Goal: Find specific page/section

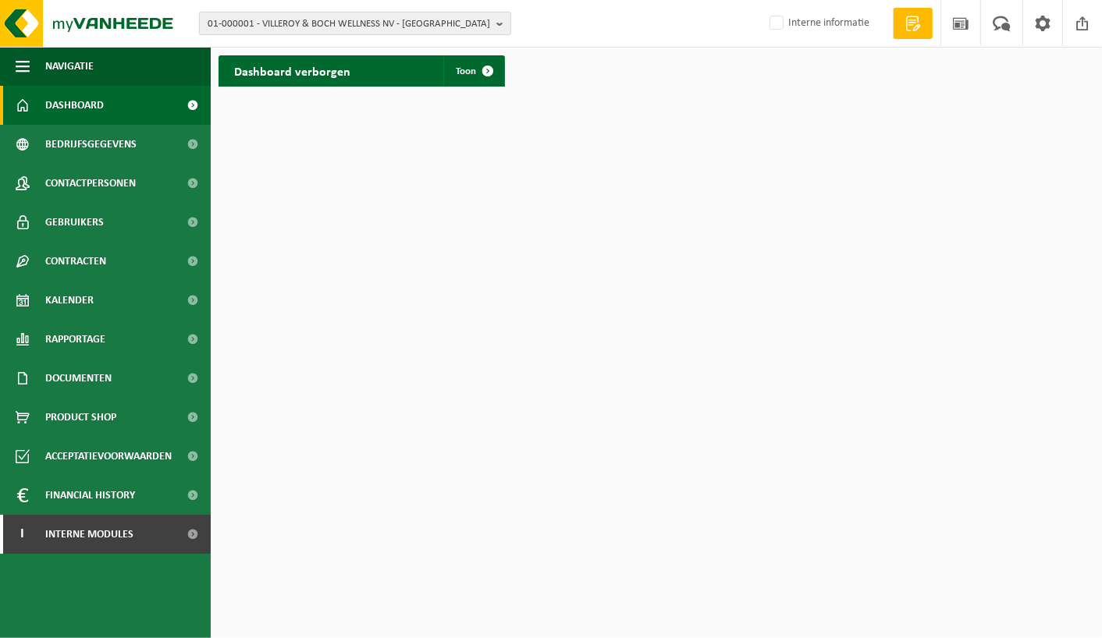
click at [286, 24] on span "01-000001 - VILLEROY & BOCH WELLNESS NV - ROESELARE" at bounding box center [349, 23] width 282 height 23
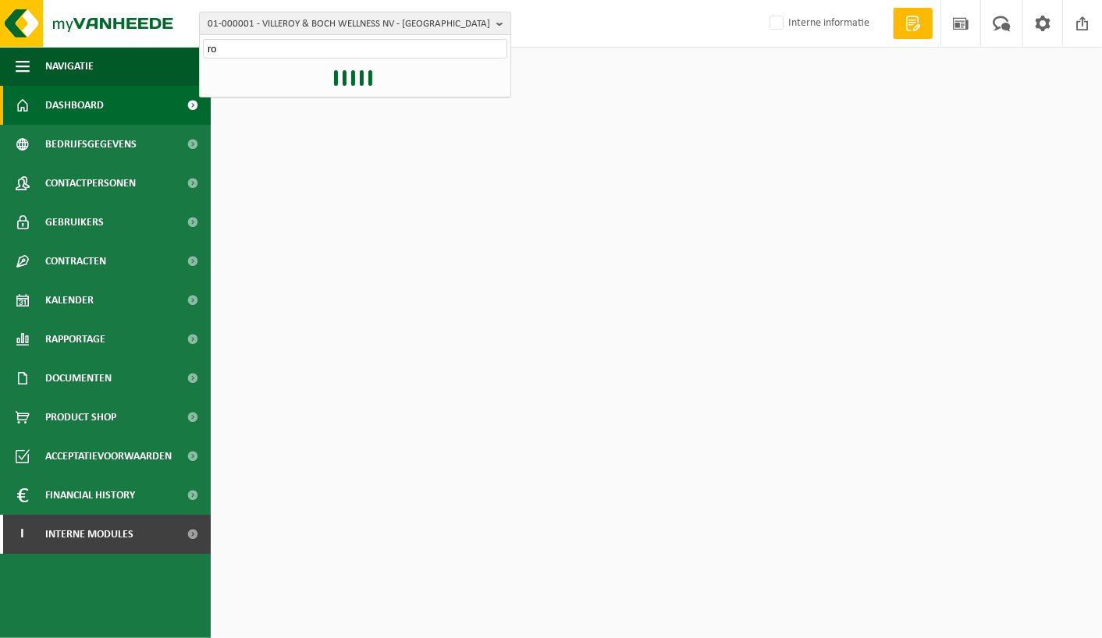
type input "r"
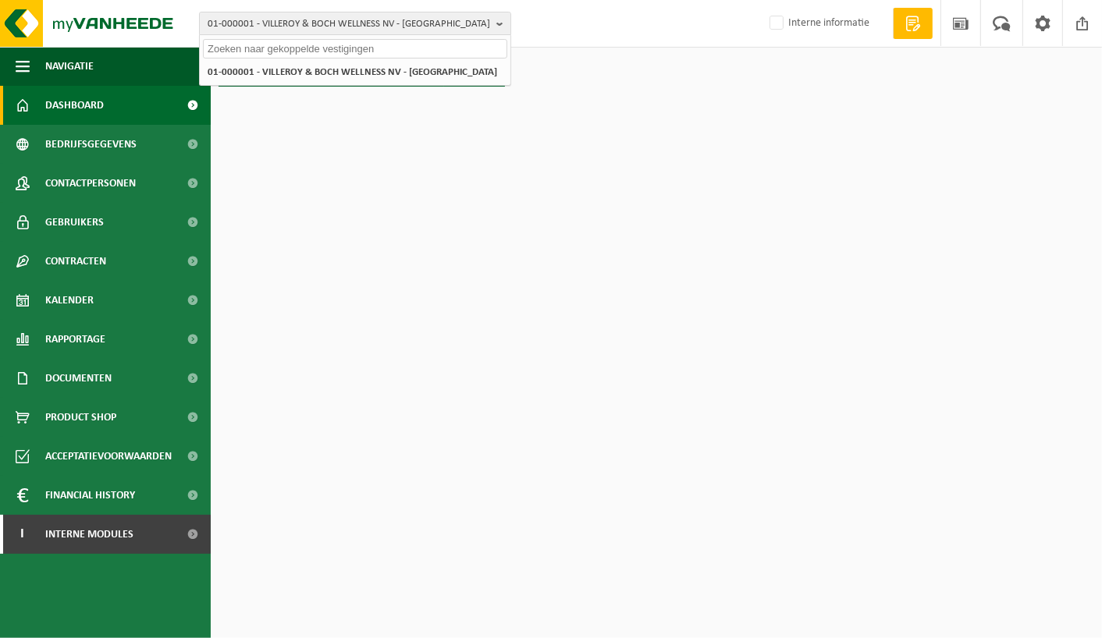
click at [275, 41] on input "text" at bounding box center [355, 49] width 304 height 20
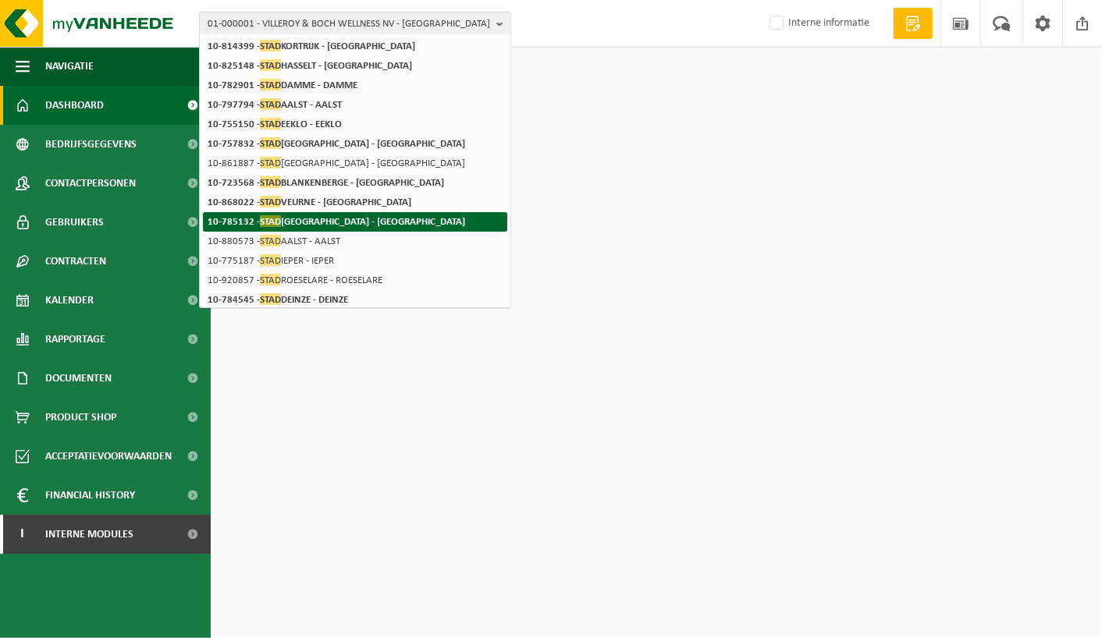
scroll to position [245, 0]
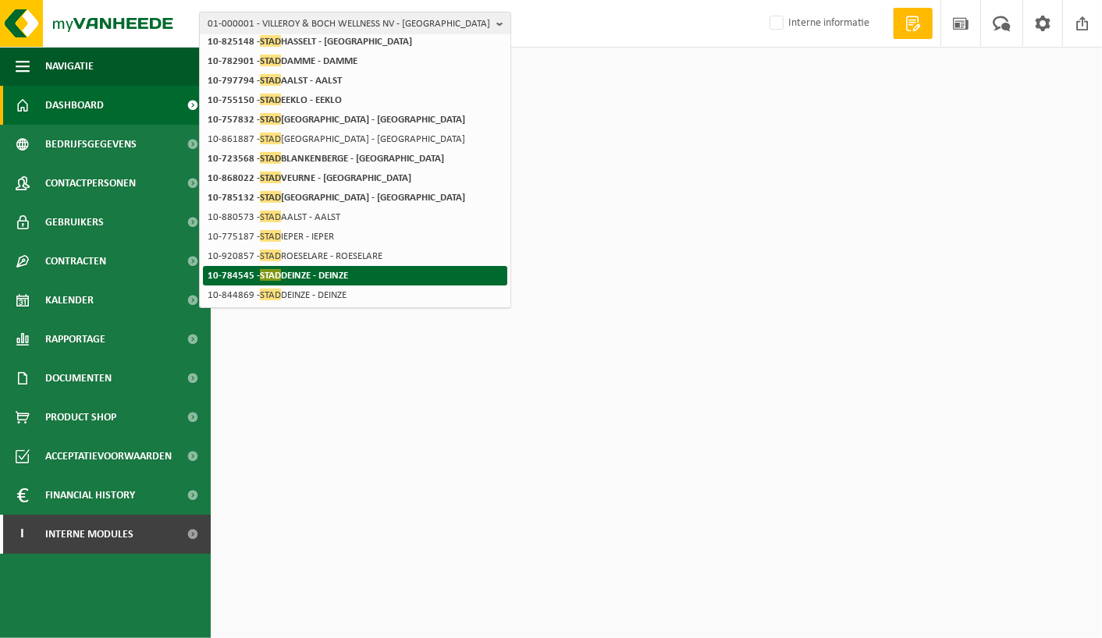
type input "stad"
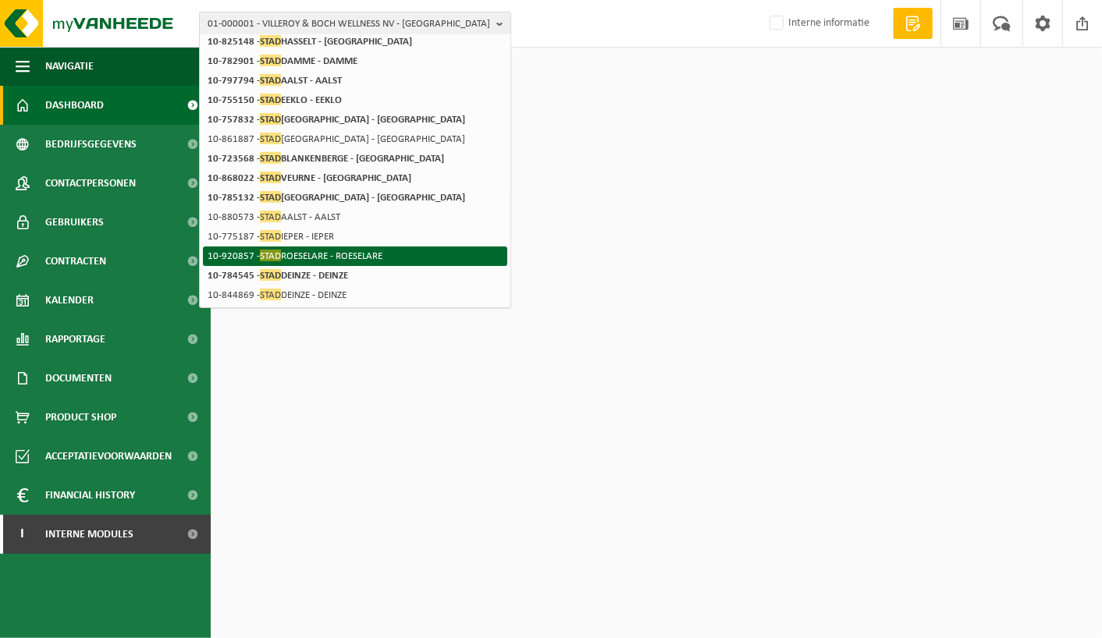
click at [325, 248] on li "10-920857 - STAD ROESELARE - ROESELARE" at bounding box center [355, 257] width 304 height 20
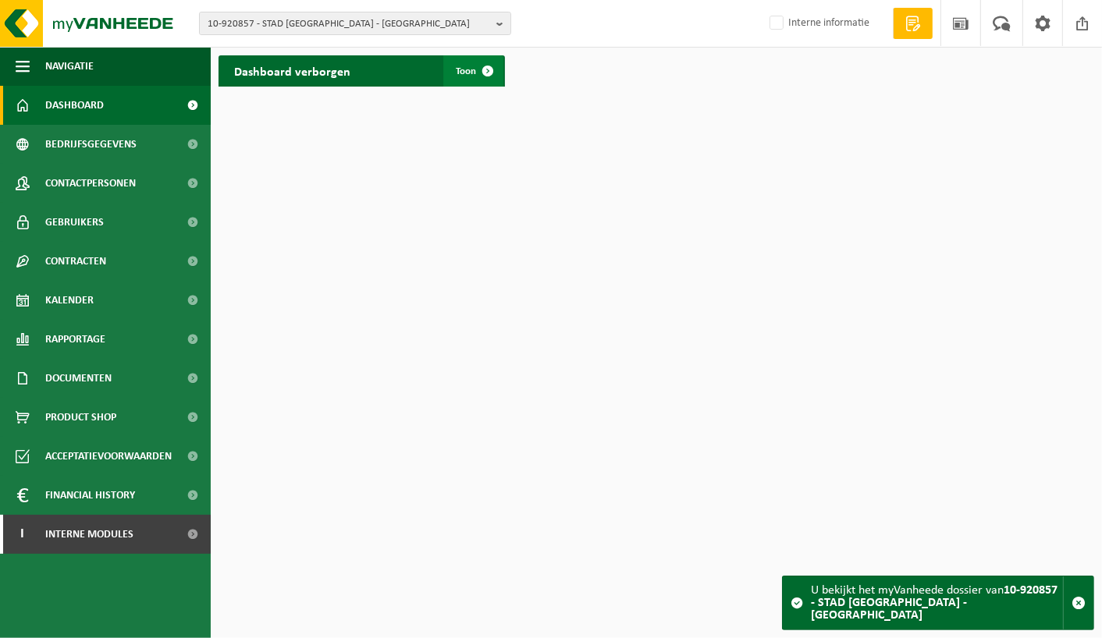
click at [492, 68] on span at bounding box center [487, 70] width 31 height 31
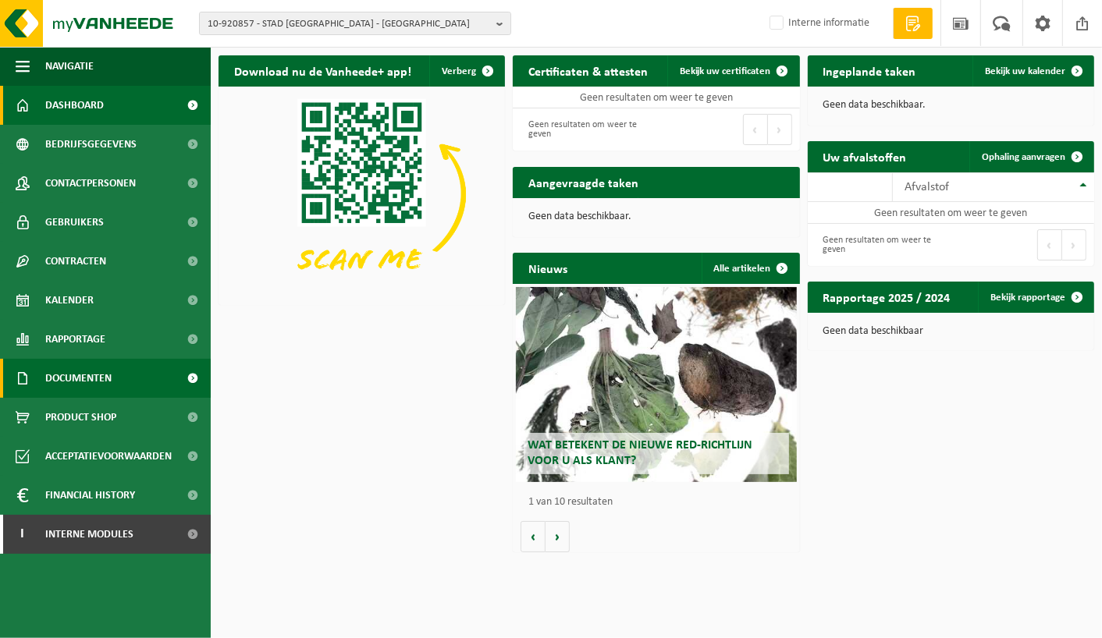
click at [75, 368] on span "Documenten" at bounding box center [78, 378] width 66 height 39
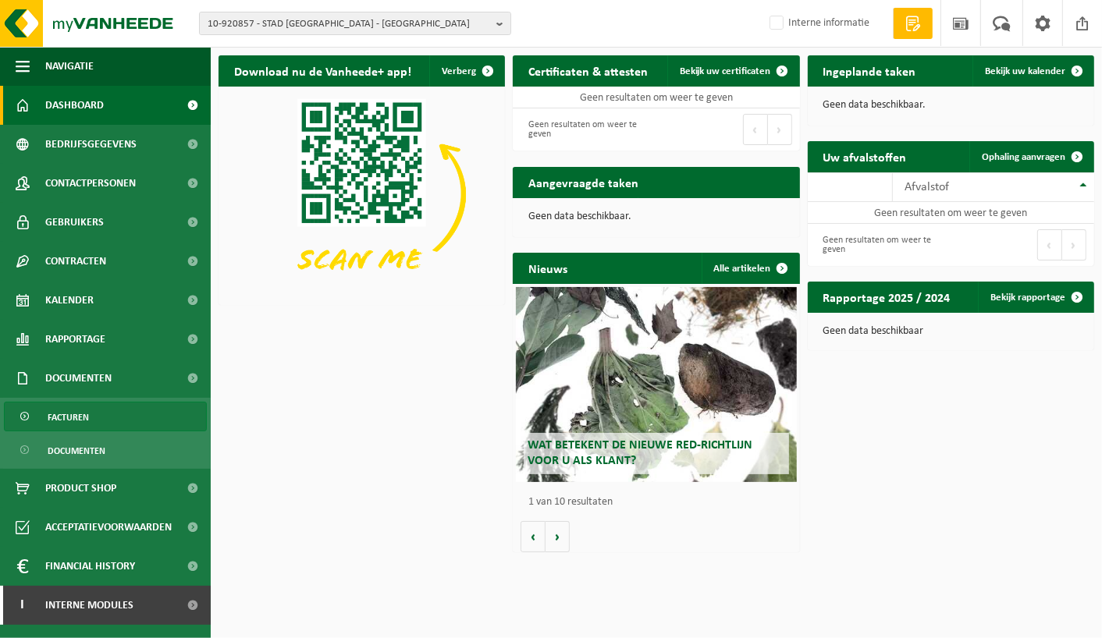
click at [76, 412] on span "Facturen" at bounding box center [68, 418] width 41 height 30
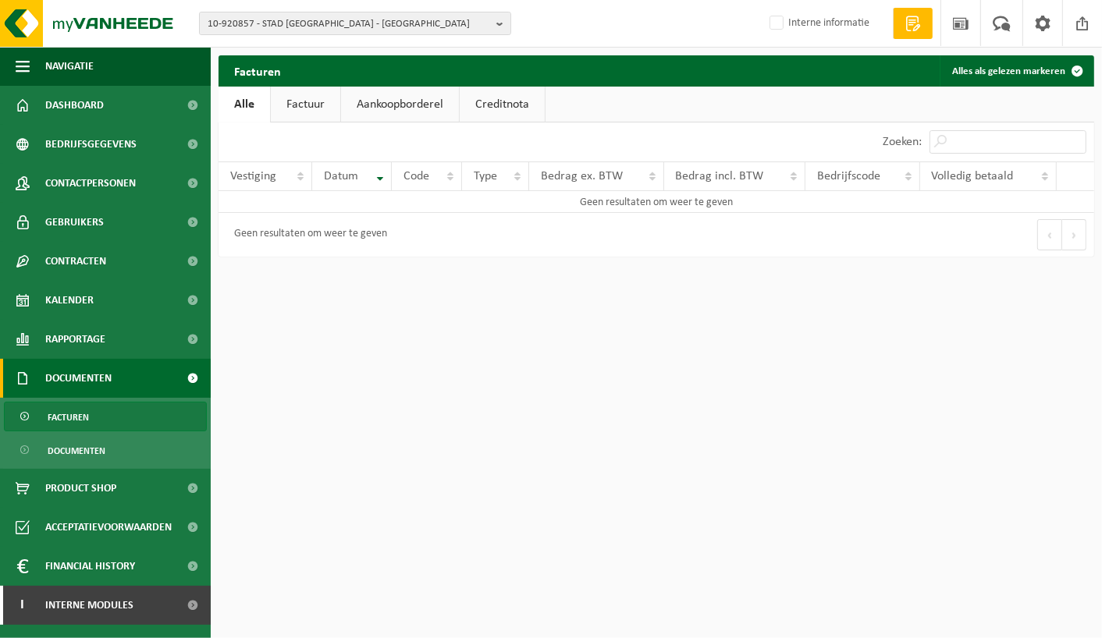
click at [306, 100] on link "Factuur" at bounding box center [305, 105] width 69 height 36
click at [239, 103] on link "Alle" at bounding box center [243, 105] width 51 height 36
click at [96, 448] on span "Documenten" at bounding box center [77, 451] width 58 height 30
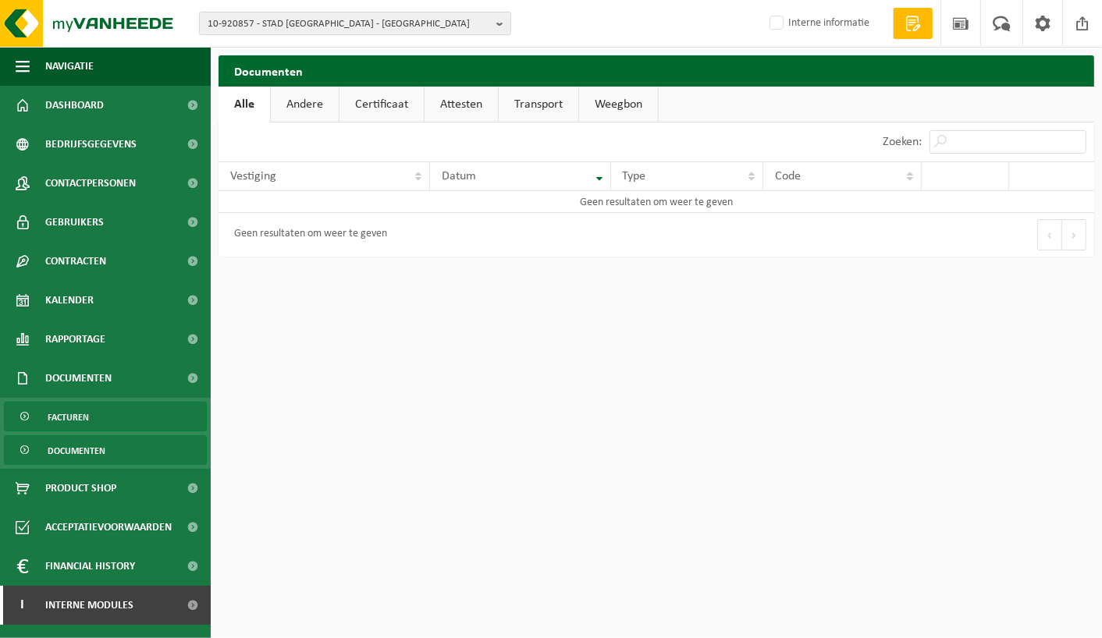
click at [83, 414] on span "Facturen" at bounding box center [68, 418] width 41 height 30
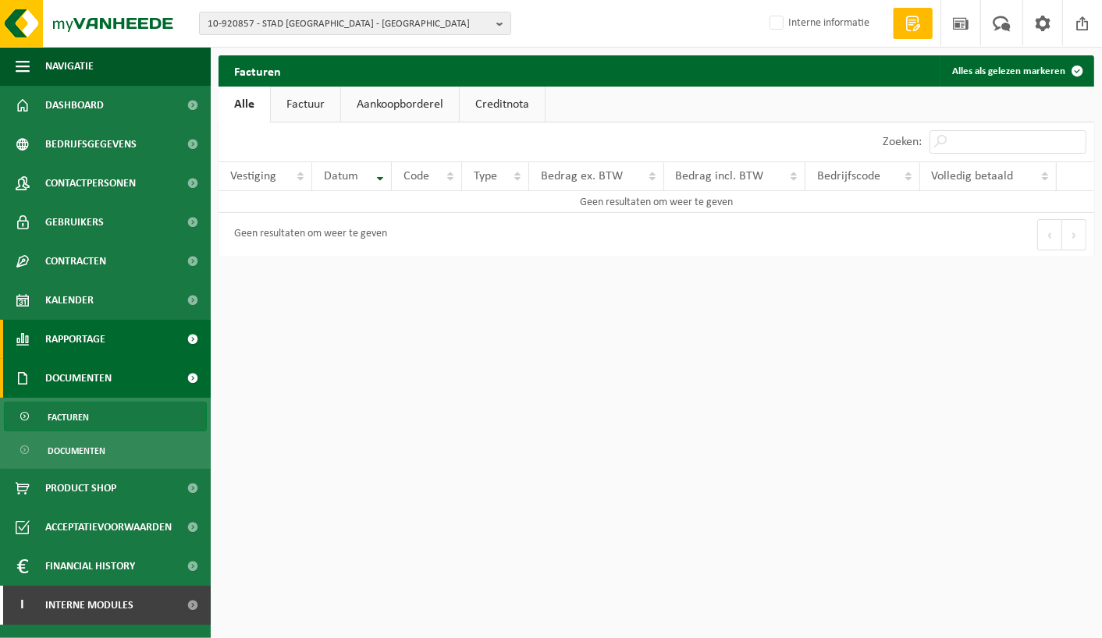
click at [90, 337] on span "Rapportage" at bounding box center [75, 339] width 60 height 39
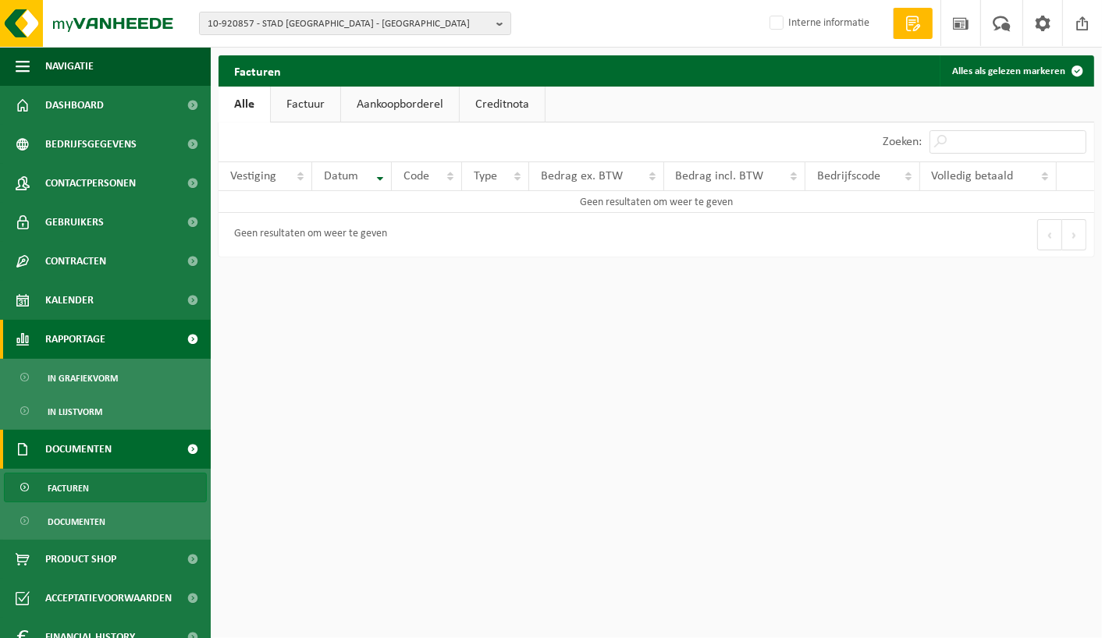
click at [88, 339] on span "Rapportage" at bounding box center [75, 339] width 60 height 39
